Goal: Find contact information: Find contact information

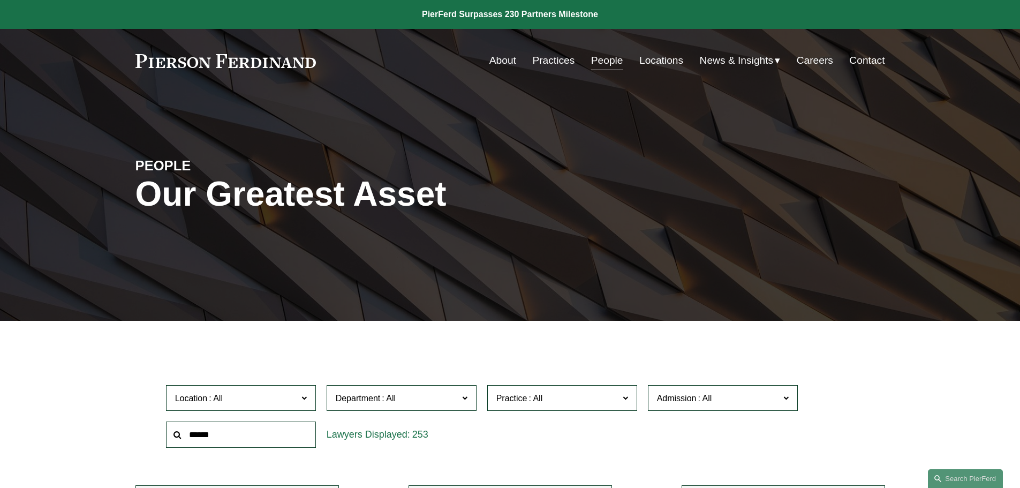
click at [651, 56] on link "Locations" at bounding box center [661, 60] width 44 height 20
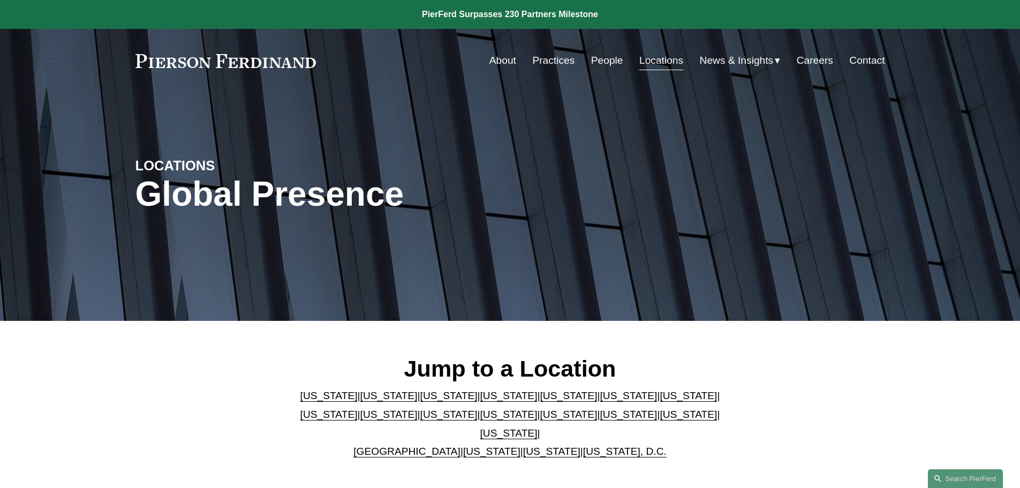
click at [538, 427] on link "[US_STATE]" at bounding box center [508, 432] width 57 height 11
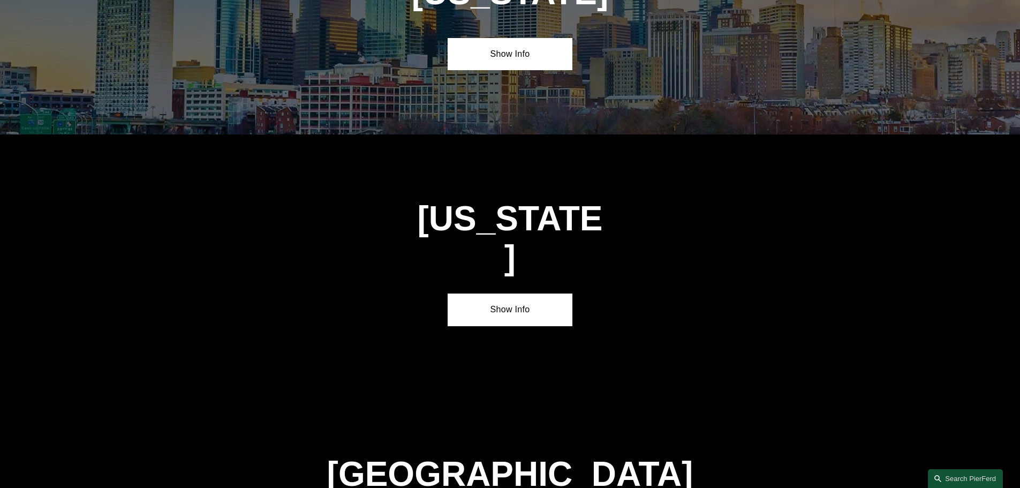
scroll to position [3644, 0]
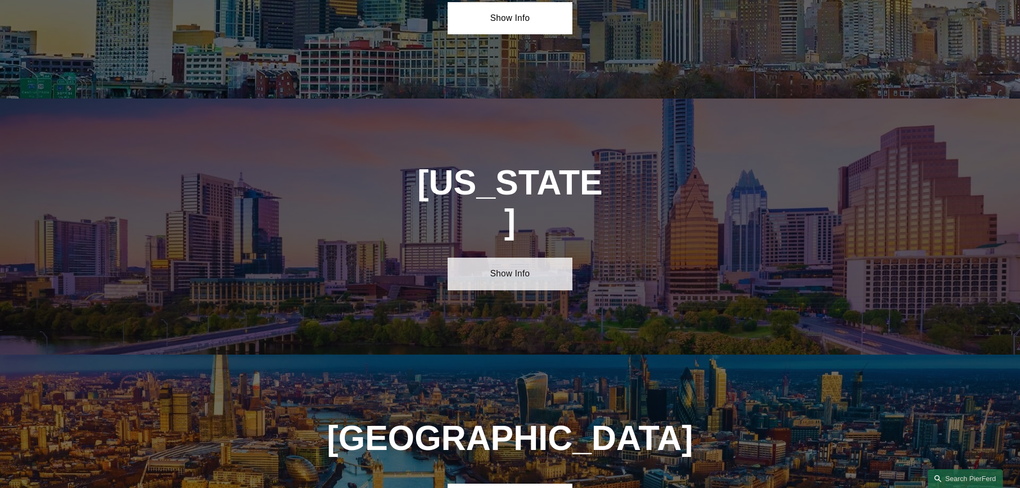
click at [515, 258] on link "Show Info" at bounding box center [510, 274] width 125 height 32
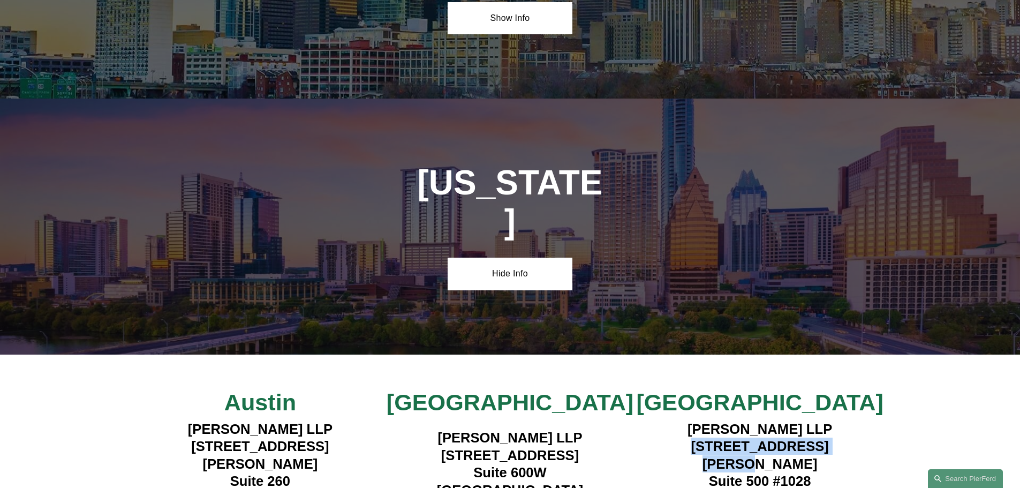
drag, startPoint x: 836, startPoint y: 324, endPoint x: 672, endPoint y: 323, distance: 164.4
click at [672, 420] on h4 "Pierson Ferdinand LLP 5850 San Felipe Street Suite 500 #1028 Houston, TX 77057" at bounding box center [760, 463] width 250 height 87
copy h4 "5850 San Felipe Street"
drag, startPoint x: 810, startPoint y: 336, endPoint x: 707, endPoint y: 334, distance: 102.8
click at [693, 420] on h4 "Pierson Ferdinand LLP 5850 San Felipe Street Suite 500 #1028 Houston, TX 77057" at bounding box center [760, 463] width 250 height 87
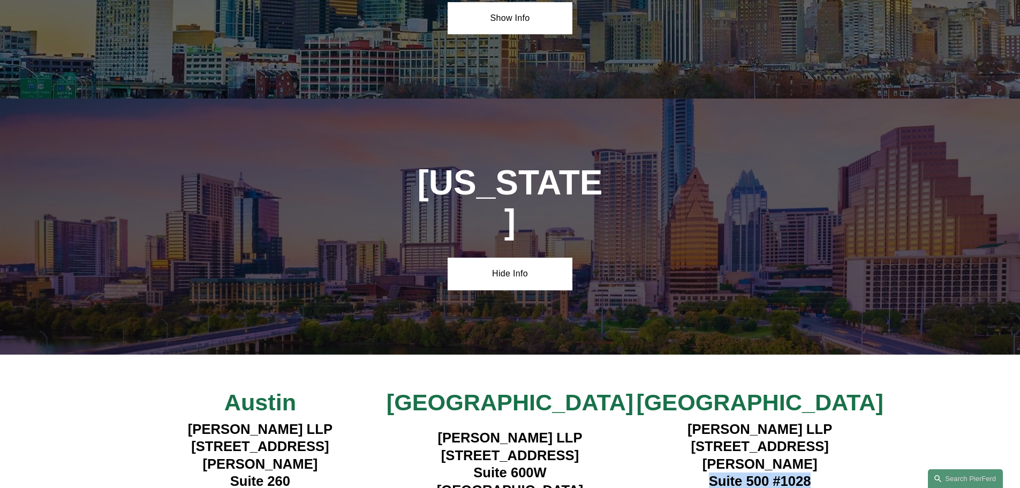
copy h4 "Suite 500 #1028"
